Goal: Communication & Community: Ask a question

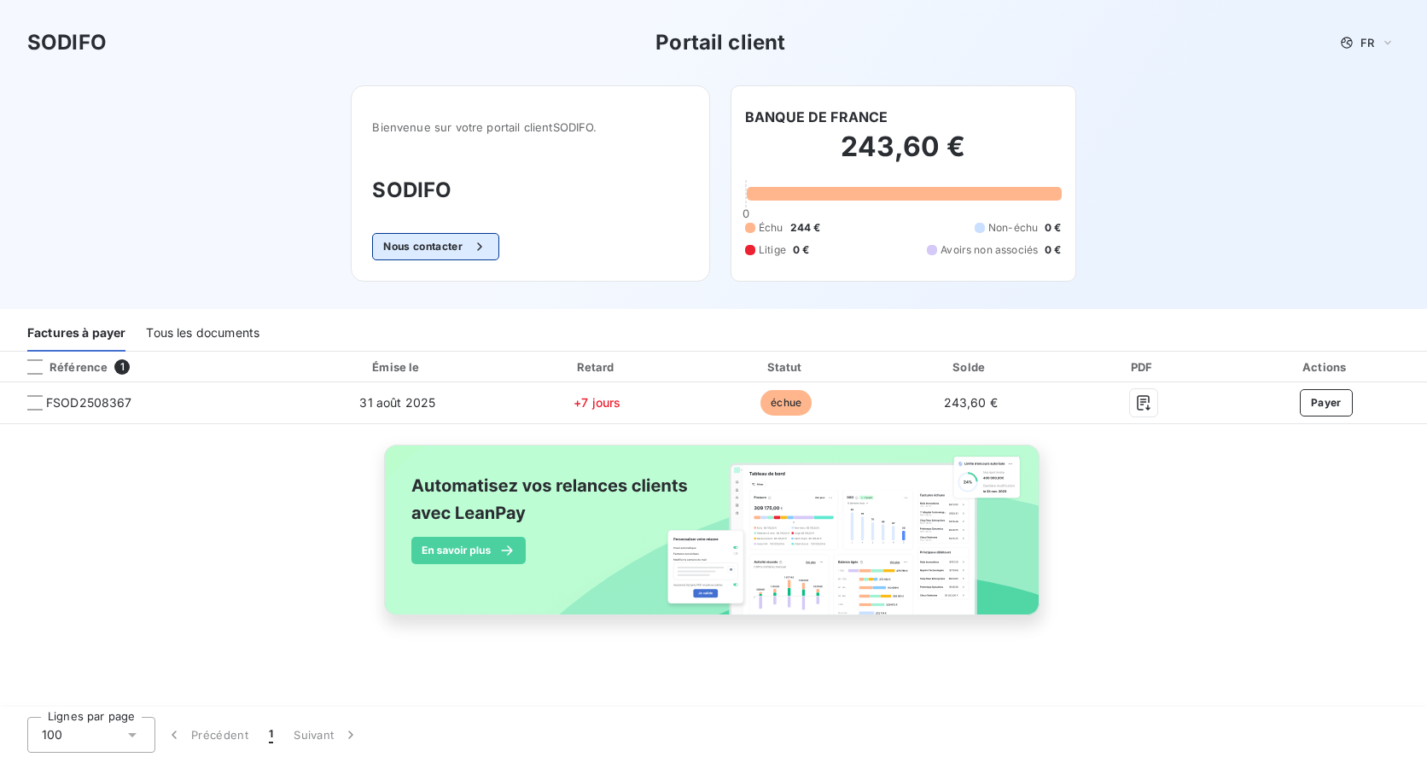
click at [437, 250] on button "Nous contacter" at bounding box center [435, 246] width 126 height 27
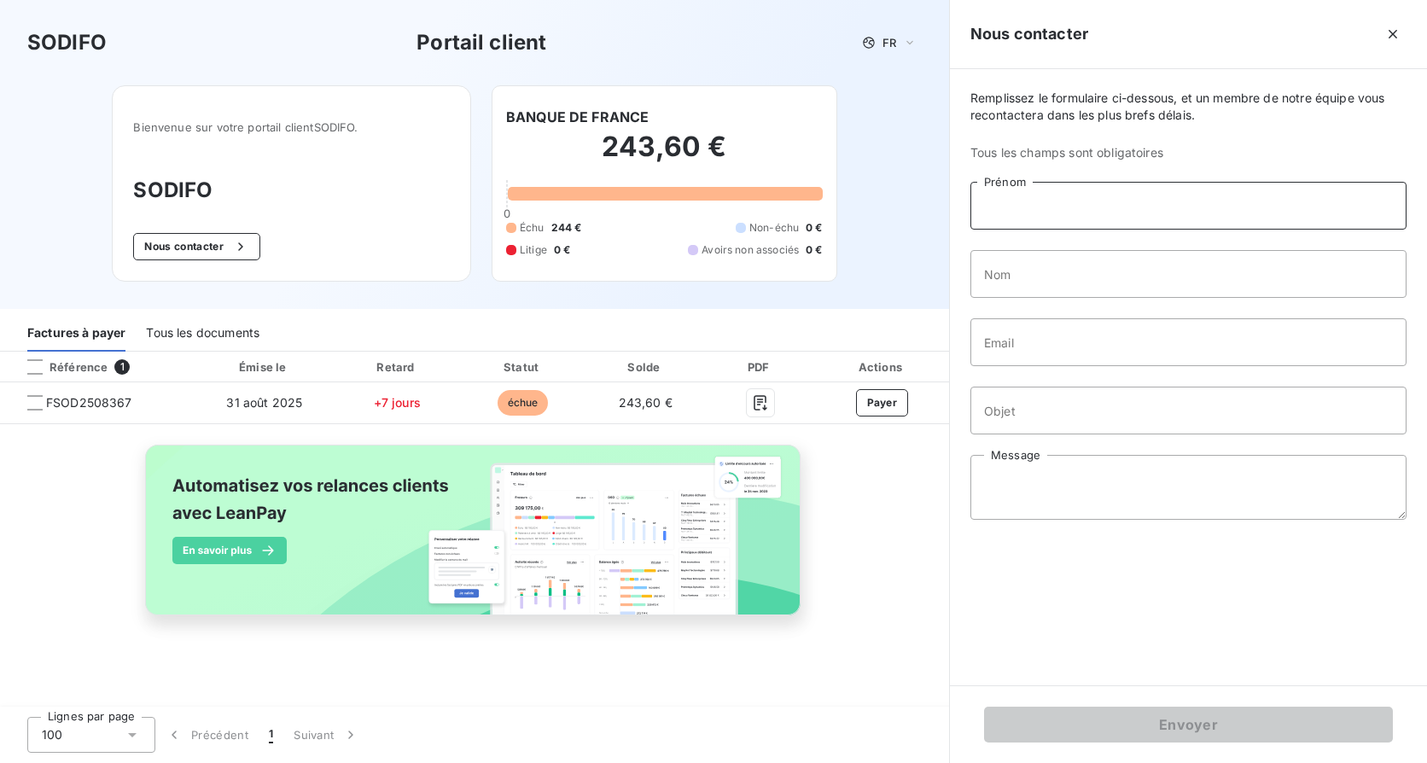
click at [1078, 210] on input "Prénom" at bounding box center [1188, 206] width 436 height 48
type input "[PERSON_NAME]"
click at [1030, 285] on input "Nom" at bounding box center [1188, 274] width 436 height 48
type input "BERT"
type input "[EMAIL_ADDRESS][DOMAIN_NAME]"
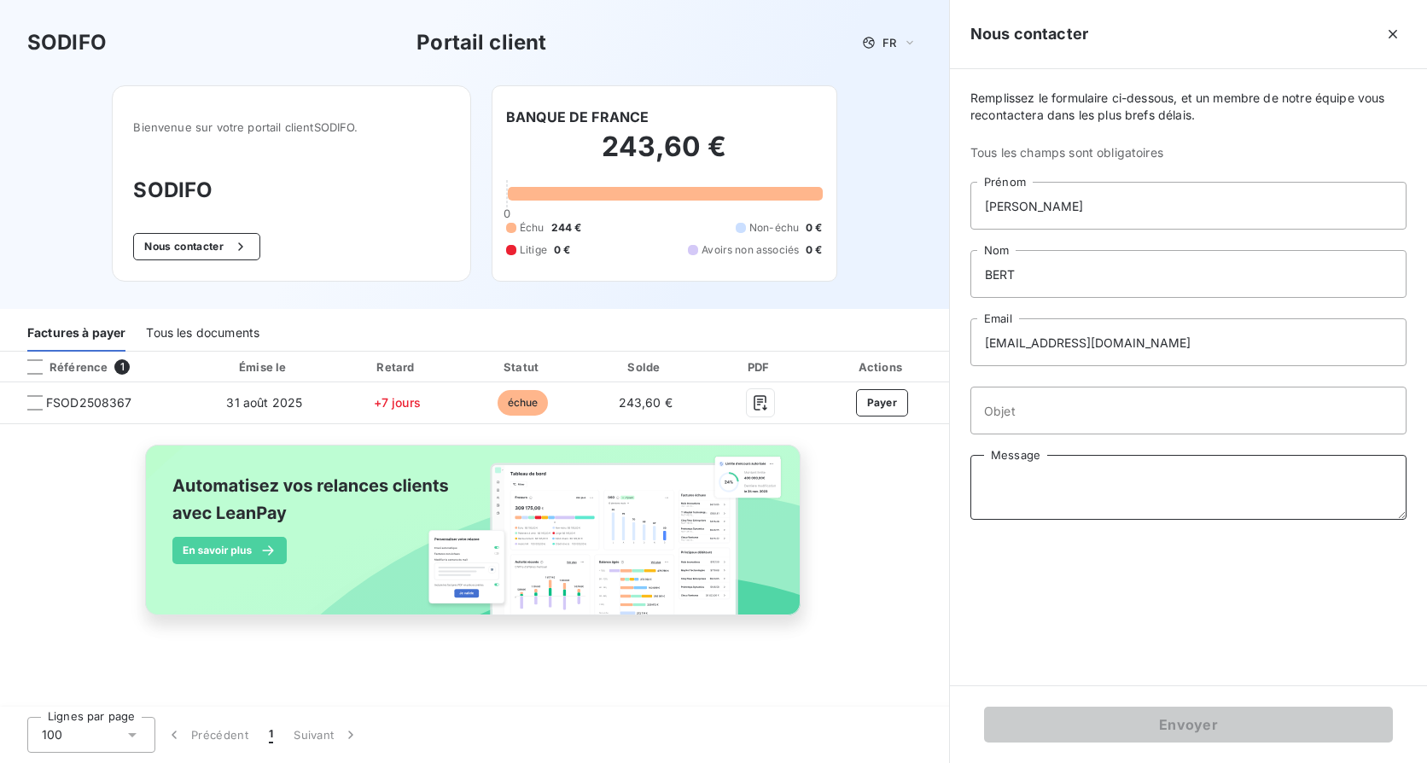
click at [991, 475] on textarea "Message" at bounding box center [1188, 487] width 436 height 65
paste textarea "[PERSON_NAME]"
type textarea "[PERSON_NAME]"
click at [1005, 402] on input "Objet" at bounding box center [1188, 411] width 436 height 48
paste input "[SODIFO] Factures arrivant à échéance"
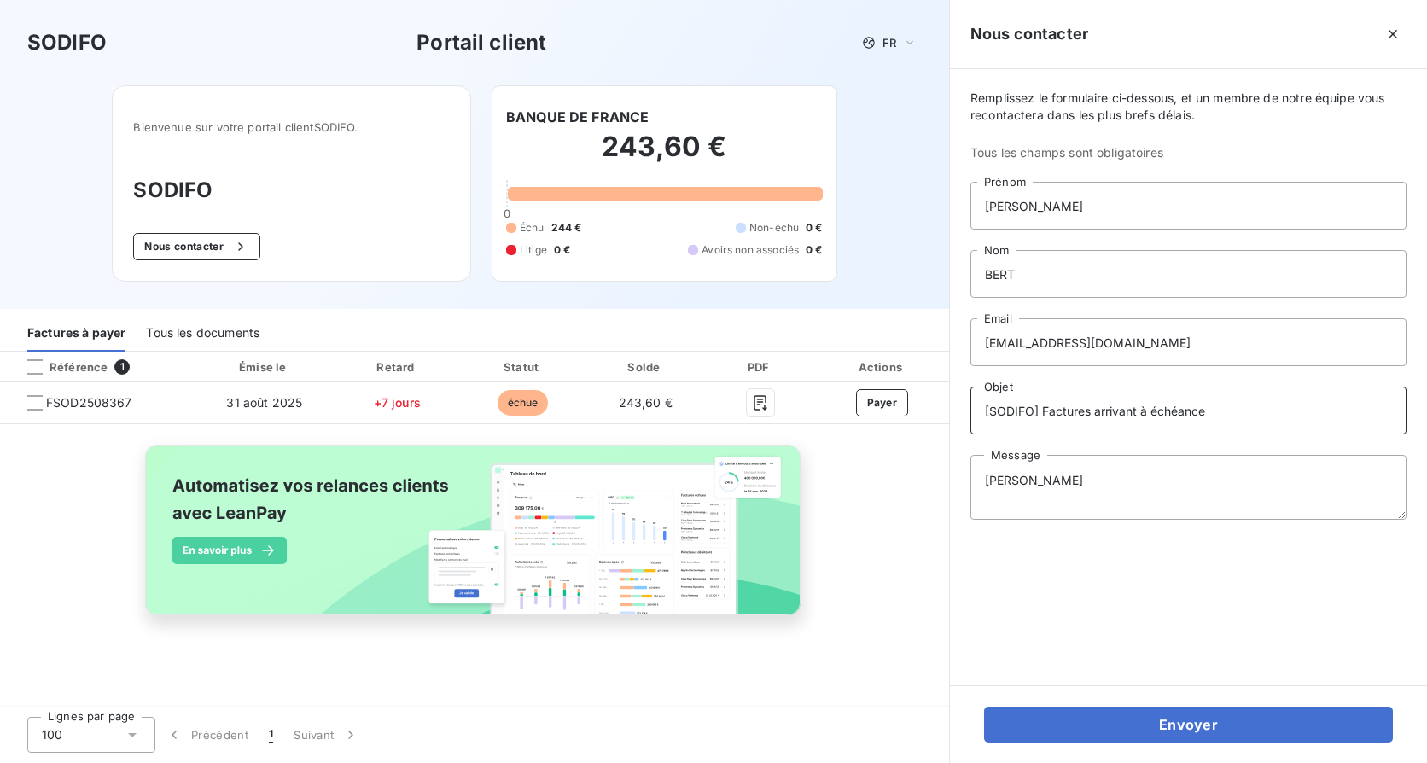
type input "[SODIFO] Factures arrivant à échéance"
click at [981, 479] on textarea "[PERSON_NAME]" at bounding box center [1188, 487] width 436 height 65
click at [1219, 480] on textarea "A l'attention de [PERSON_NAME]" at bounding box center [1188, 487] width 436 height 65
click at [1253, 509] on textarea "A l'attention de [PERSON_NAME] [GEOGRAPHIC_DATA], Suite à votre mail de relance…" at bounding box center [1188, 487] width 436 height 65
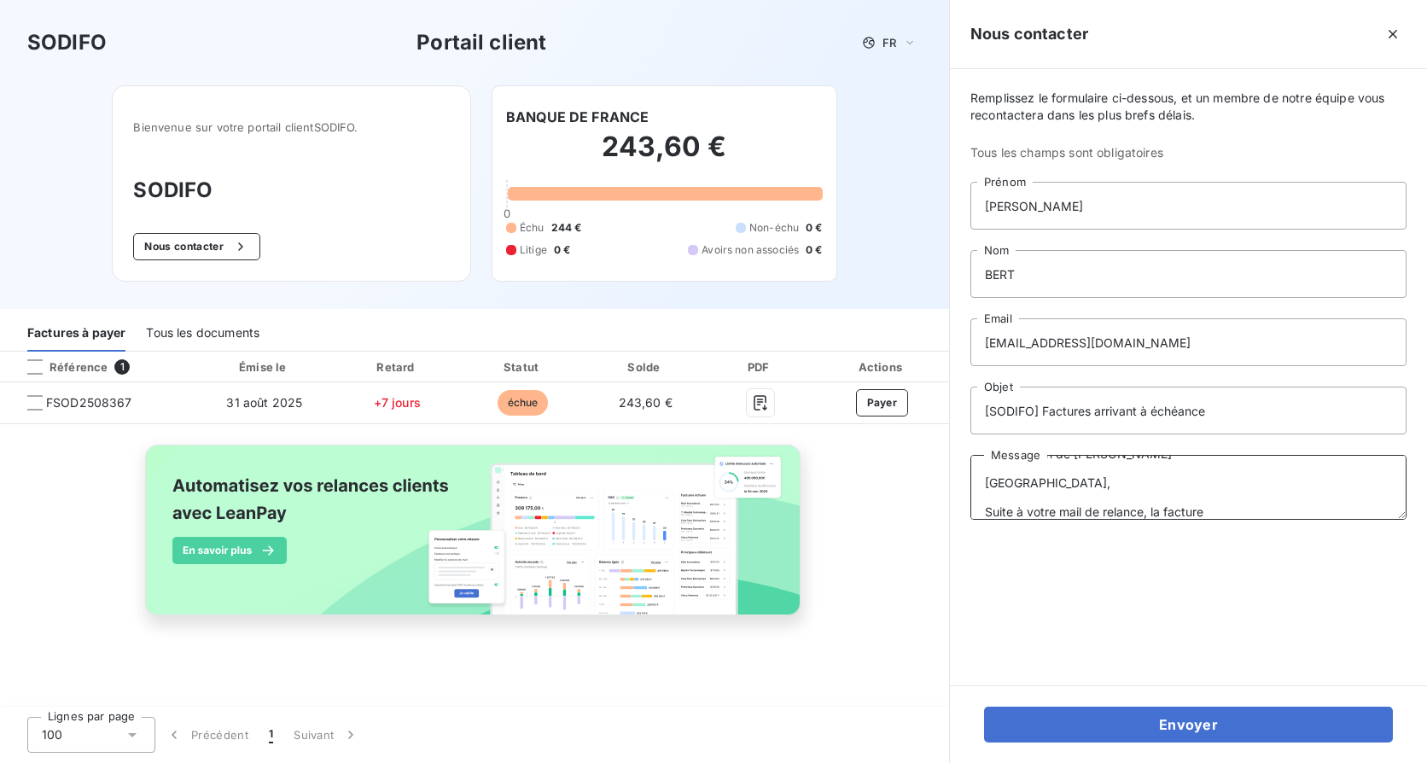
paste textarea "FSOD2508367"
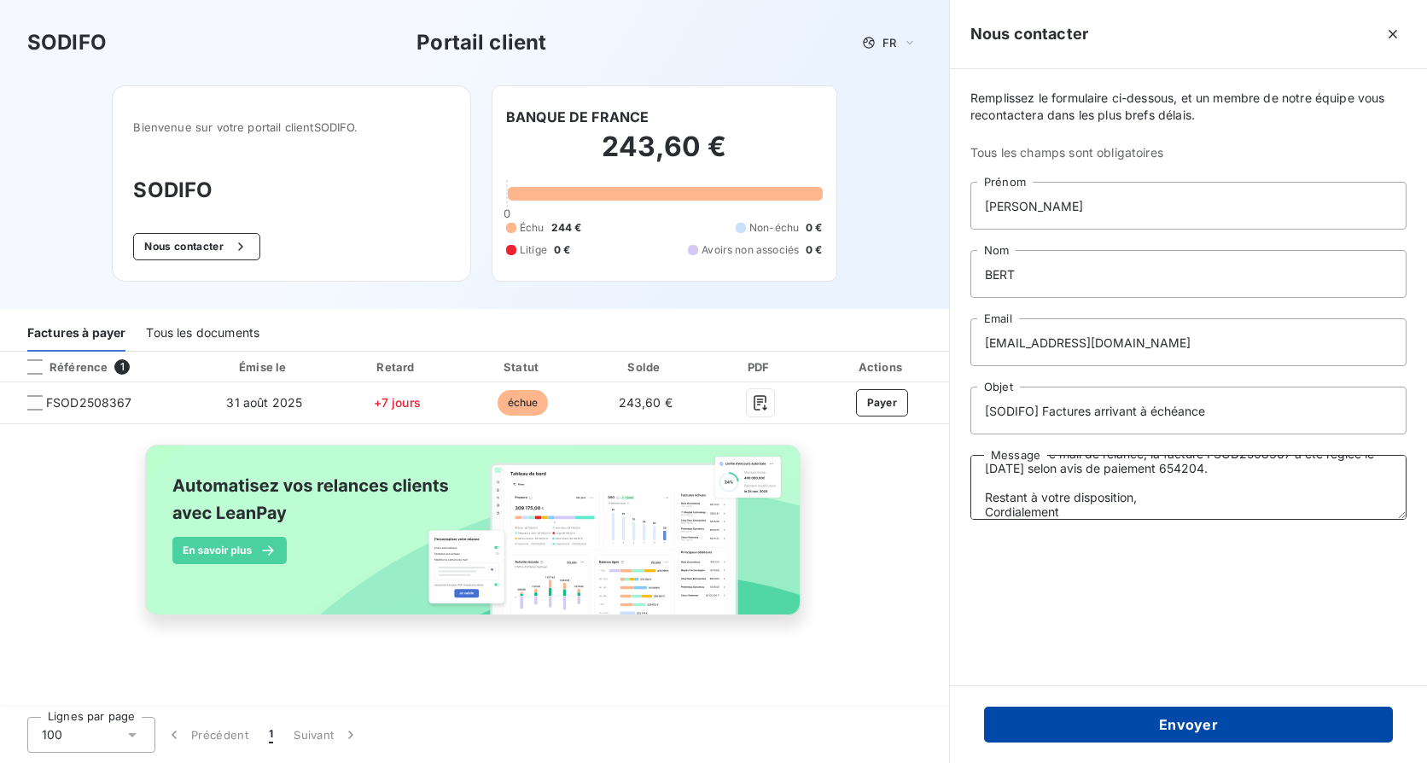
type textarea "A l'attention de [PERSON_NAME] [GEOGRAPHIC_DATA], Suite à votre mail de relance…"
click at [1235, 722] on button "Envoyer" at bounding box center [1188, 725] width 409 height 36
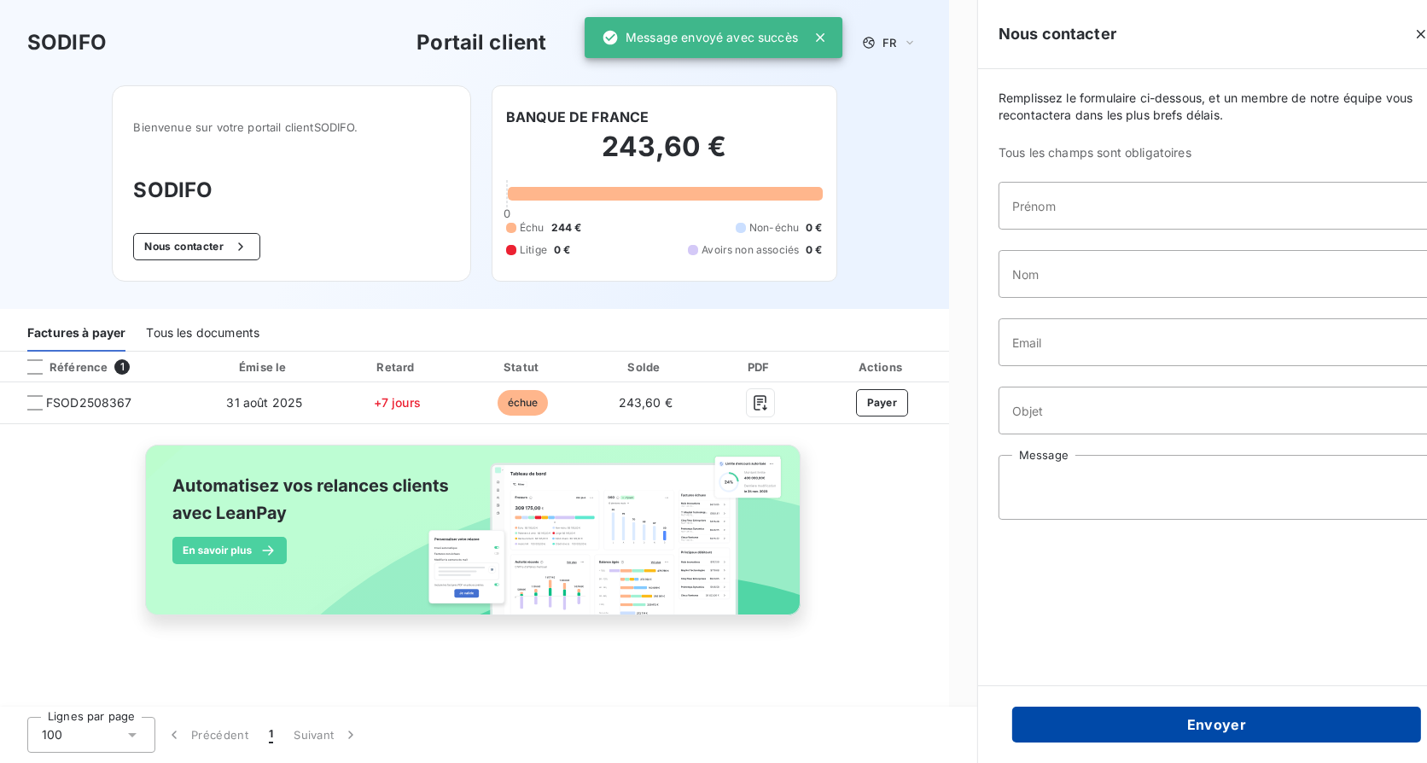
scroll to position [0, 0]
